Goal: Information Seeking & Learning: Check status

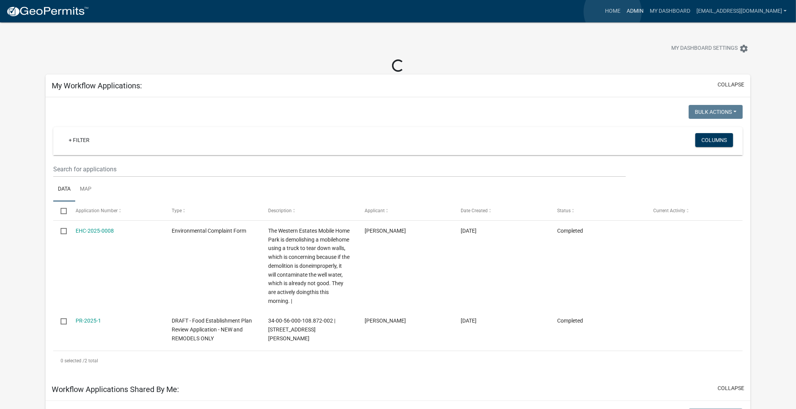
click at [623, 12] on link "Admin" at bounding box center [634, 11] width 23 height 15
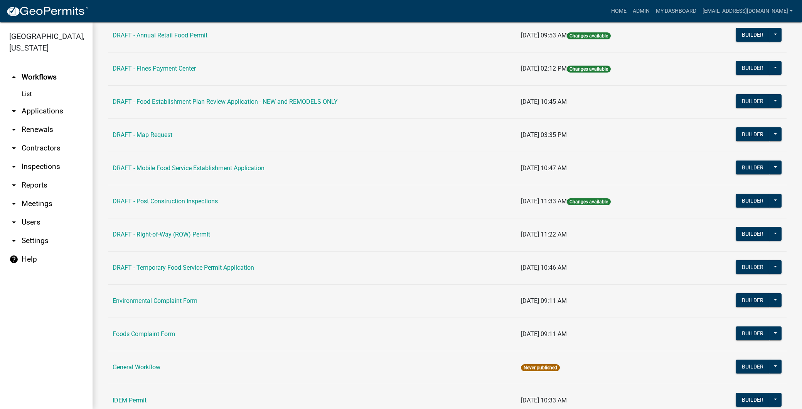
scroll to position [257, 0]
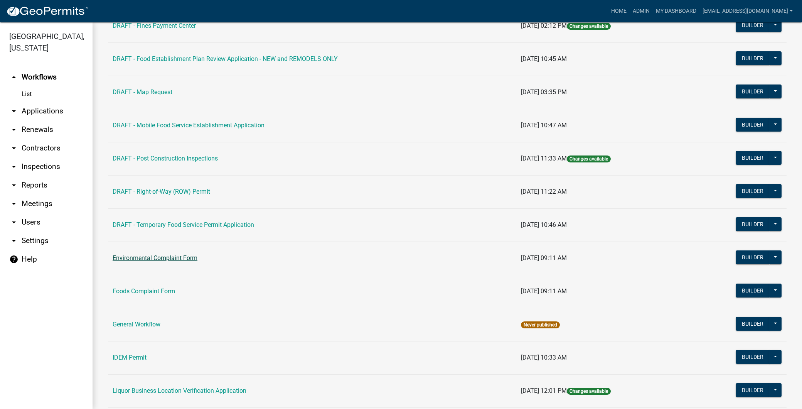
click at [179, 259] on link "Environmental Complaint Form" at bounding box center [155, 257] width 85 height 7
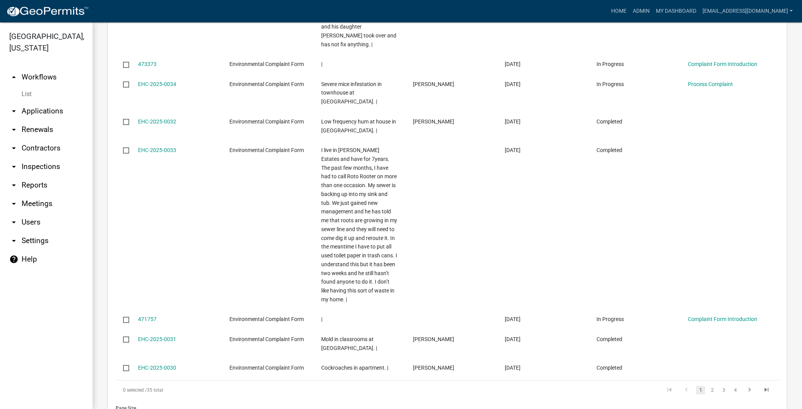
scroll to position [1028, 0]
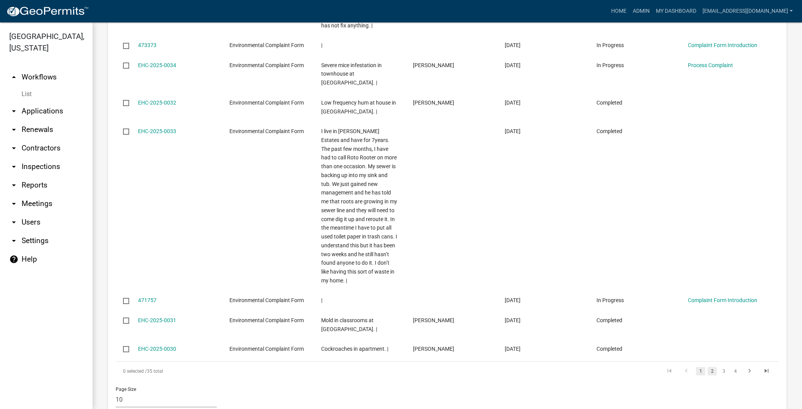
click at [708, 367] on link "2" at bounding box center [712, 371] width 9 height 8
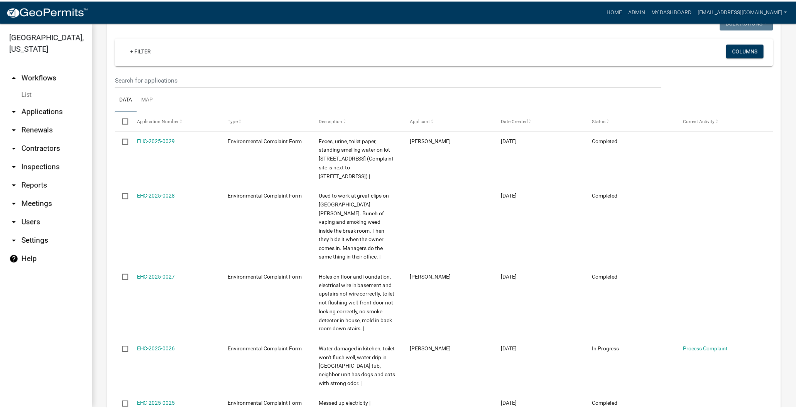
scroll to position [658, 0]
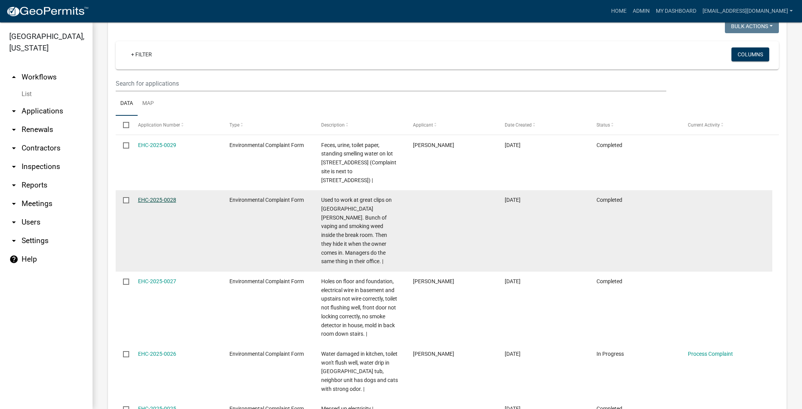
click at [159, 197] on link "EHC-2025-0028" at bounding box center [157, 200] width 38 height 6
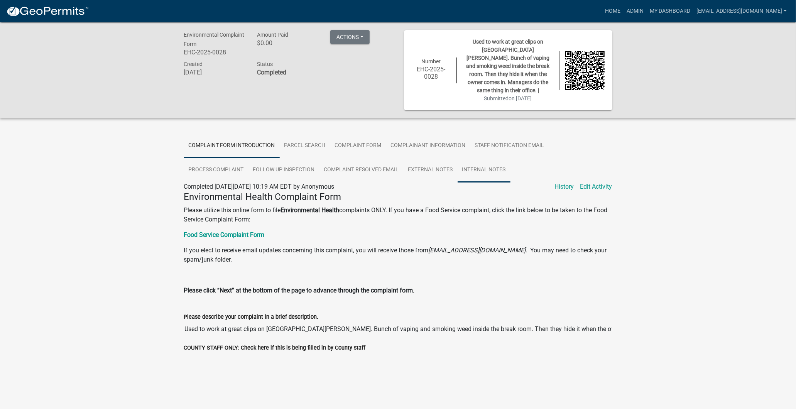
click at [475, 174] on link "Internal Notes" at bounding box center [483, 170] width 53 height 25
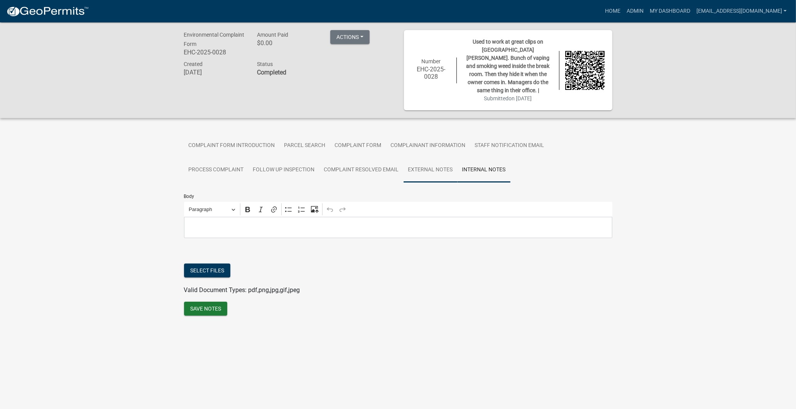
click at [420, 158] on link "External Notes" at bounding box center [430, 170] width 54 height 25
click at [242, 164] on link "Process Complaint" at bounding box center [216, 170] width 64 height 25
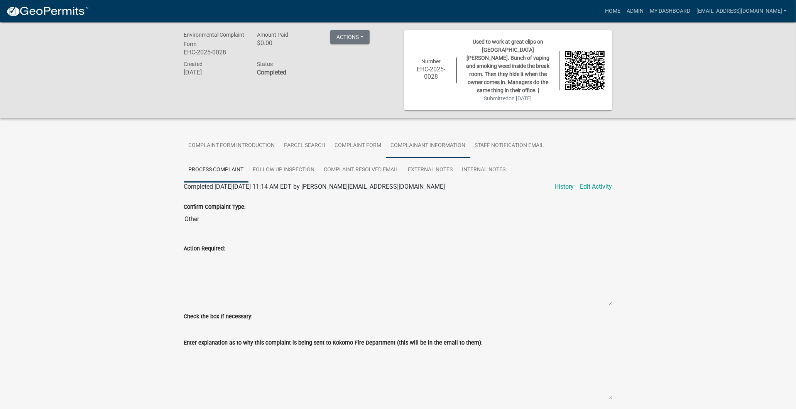
click at [452, 145] on link "Complainant Information" at bounding box center [428, 145] width 84 height 25
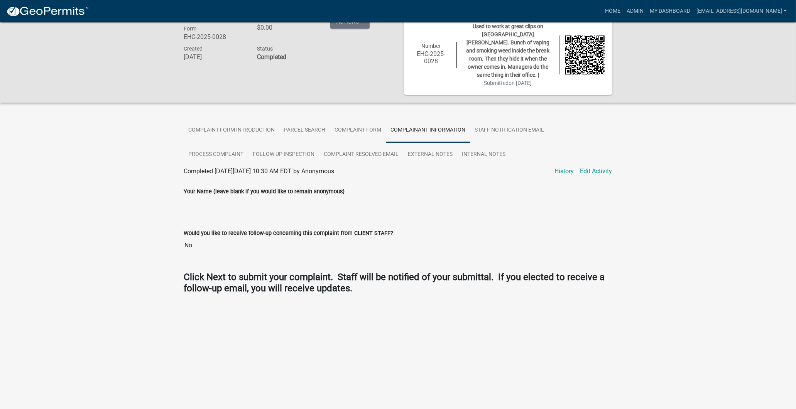
scroll to position [22, 0]
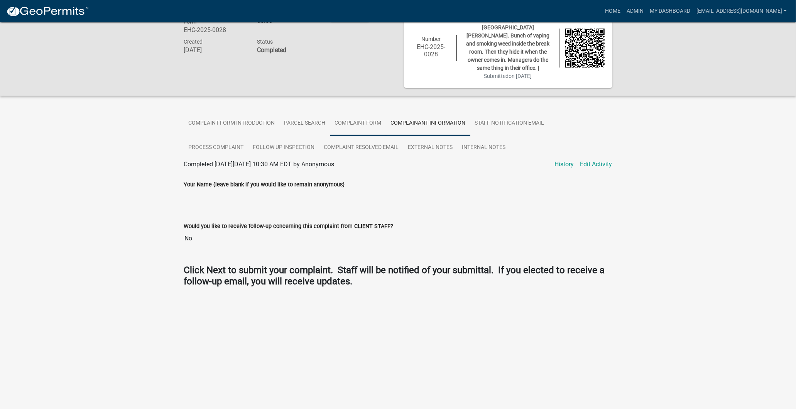
click at [371, 120] on link "Complaint Form" at bounding box center [358, 123] width 56 height 25
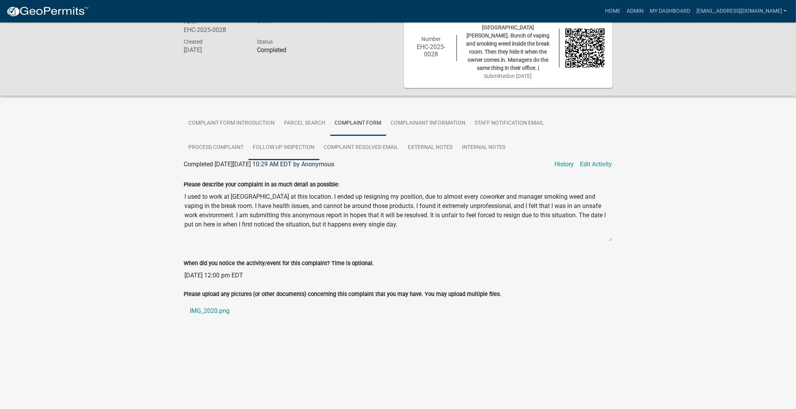
click at [296, 140] on link "Follow Up Inspection" at bounding box center [283, 147] width 71 height 25
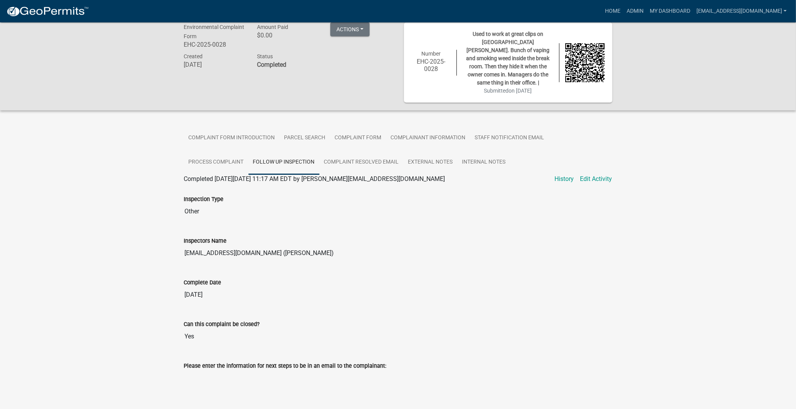
scroll to position [0, 0]
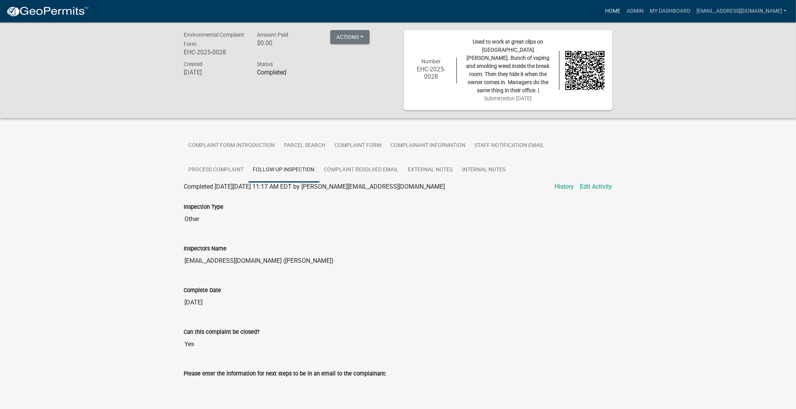
click at [602, 17] on link "Home" at bounding box center [613, 11] width 22 height 15
